Goal: Complete application form

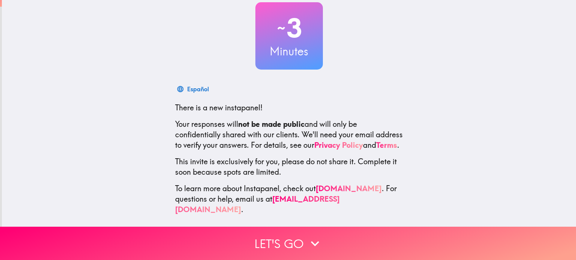
scroll to position [51, 0]
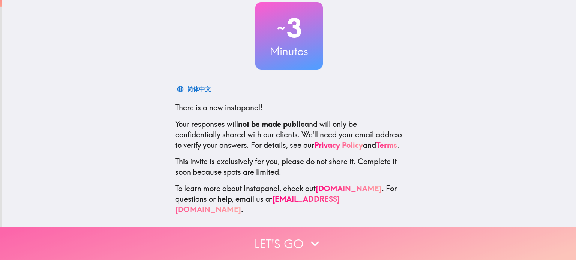
click at [271, 239] on button "Let's go" at bounding box center [288, 243] width 576 height 33
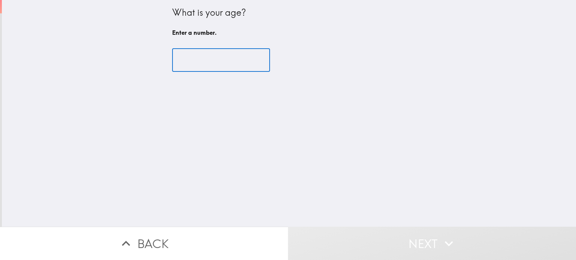
click at [172, 60] on input "number" at bounding box center [221, 60] width 98 height 23
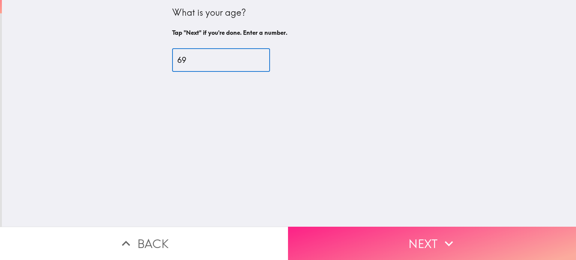
type input "69"
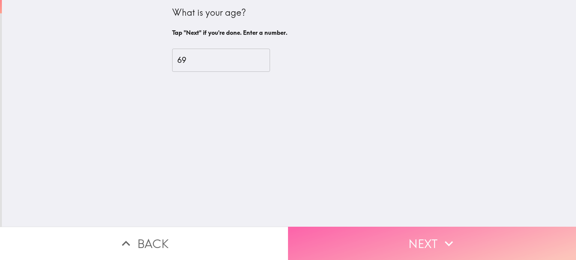
click at [384, 230] on button "Next" at bounding box center [432, 243] width 288 height 33
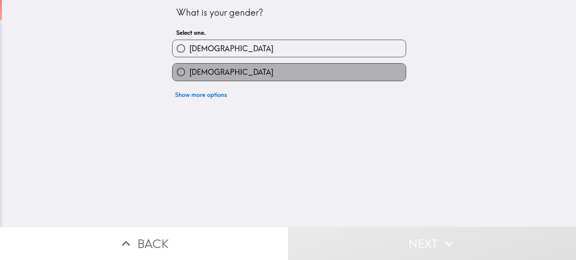
click at [239, 74] on label "[DEMOGRAPHIC_DATA]" at bounding box center [288, 72] width 233 height 17
click at [189, 74] on input "[DEMOGRAPHIC_DATA]" at bounding box center [180, 72] width 17 height 17
radio input "true"
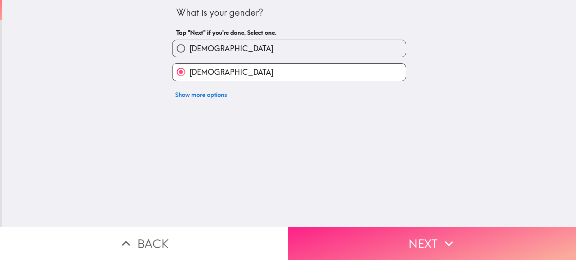
click at [381, 244] on button "Next" at bounding box center [432, 243] width 288 height 33
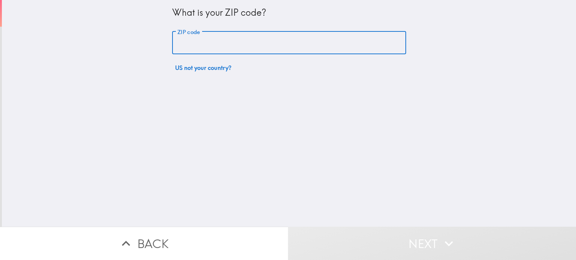
click at [191, 46] on input "ZIP code" at bounding box center [289, 42] width 234 height 23
type input "75007"
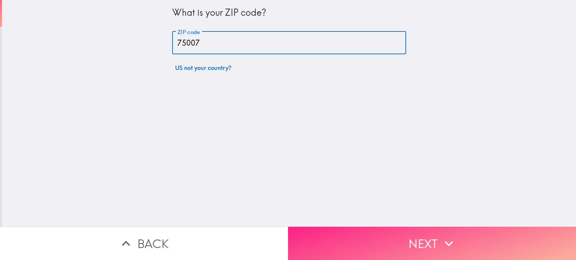
click at [389, 243] on button "Next" at bounding box center [432, 243] width 288 height 33
